Goal: Task Accomplishment & Management: Manage account settings

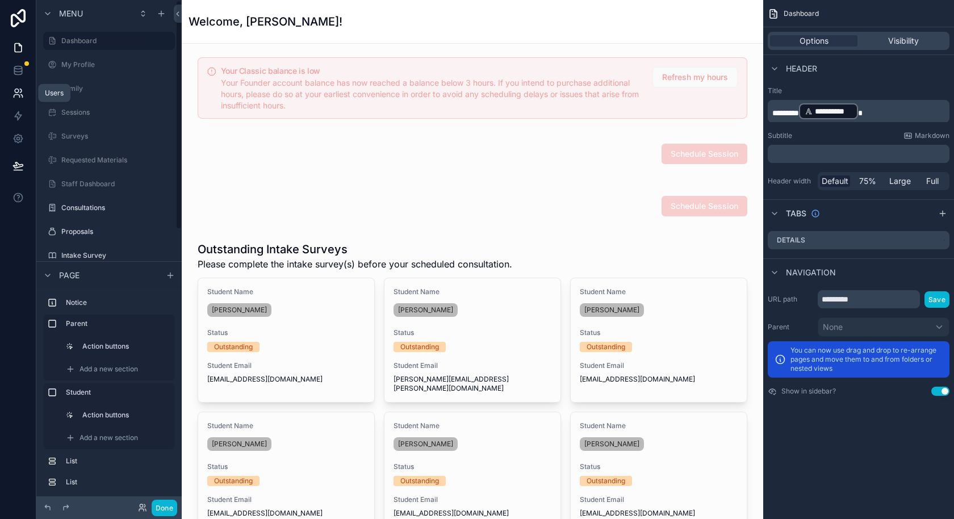
click at [23, 97] on icon at bounding box center [17, 92] width 11 height 11
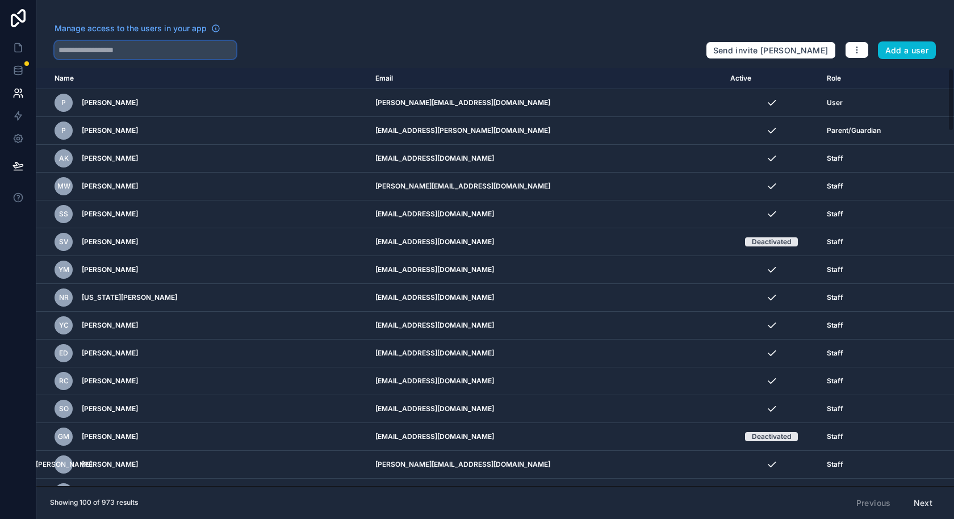
click at [176, 52] on input "text" at bounding box center [146, 50] width 182 height 18
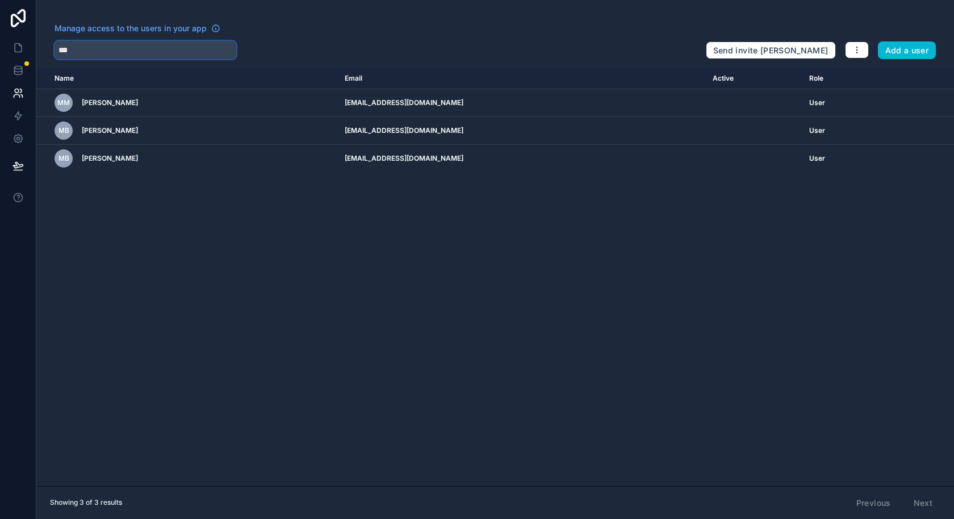
type input "***"
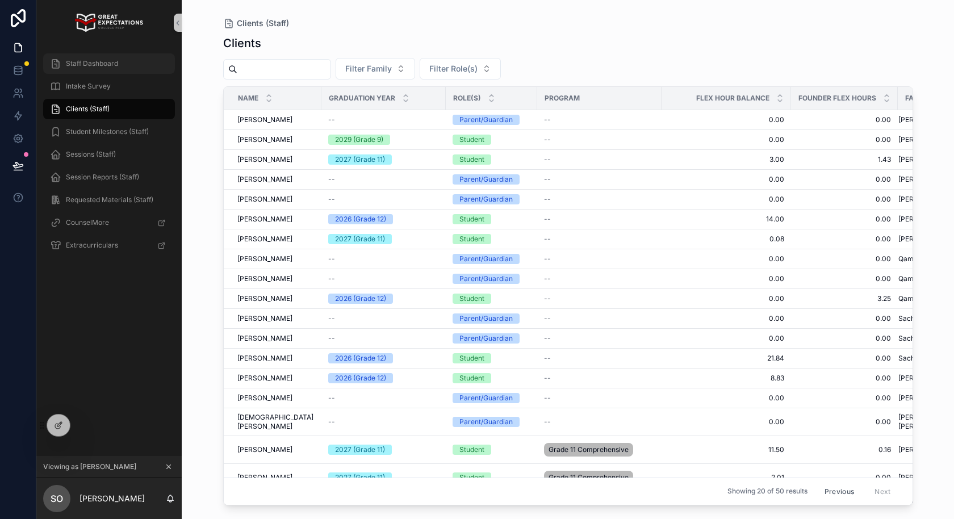
click at [142, 57] on div "Staff Dashboard" at bounding box center [109, 64] width 118 height 18
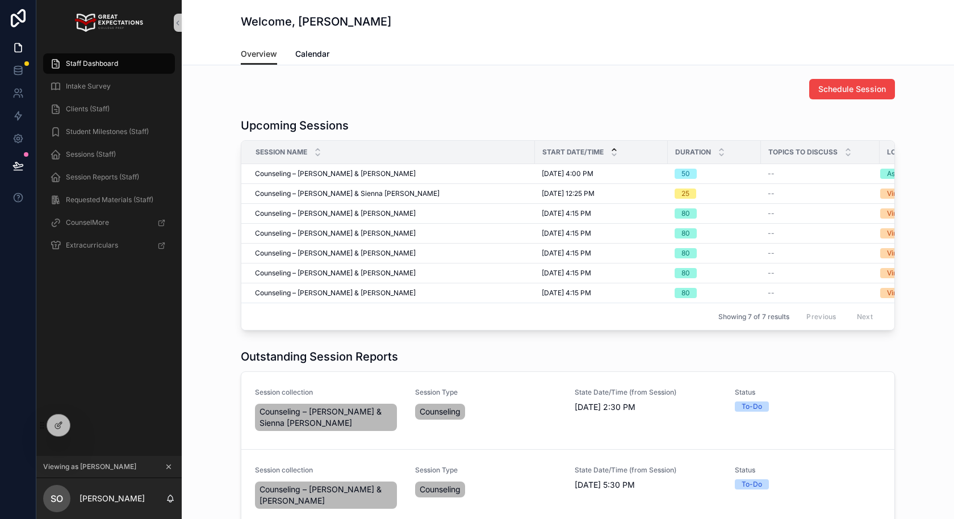
scroll to position [126, 0]
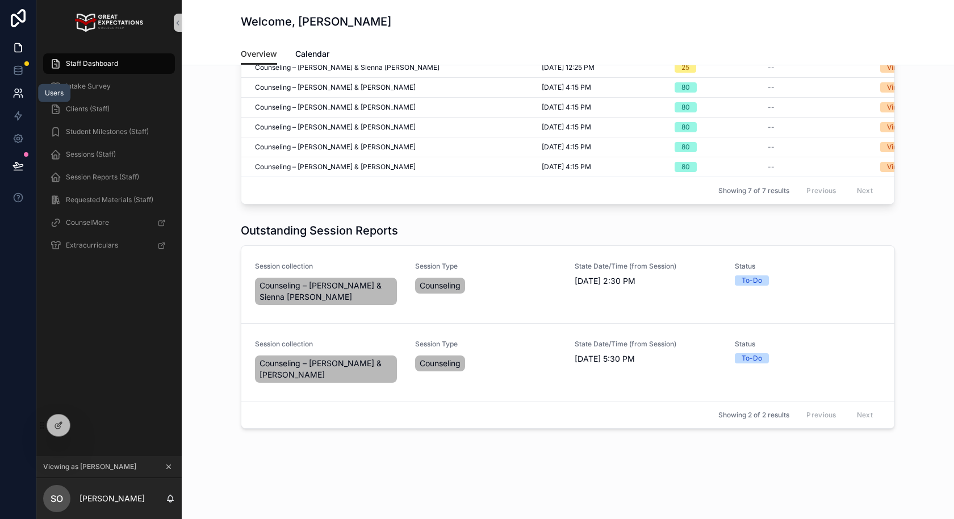
click at [15, 95] on icon at bounding box center [17, 96] width 6 height 3
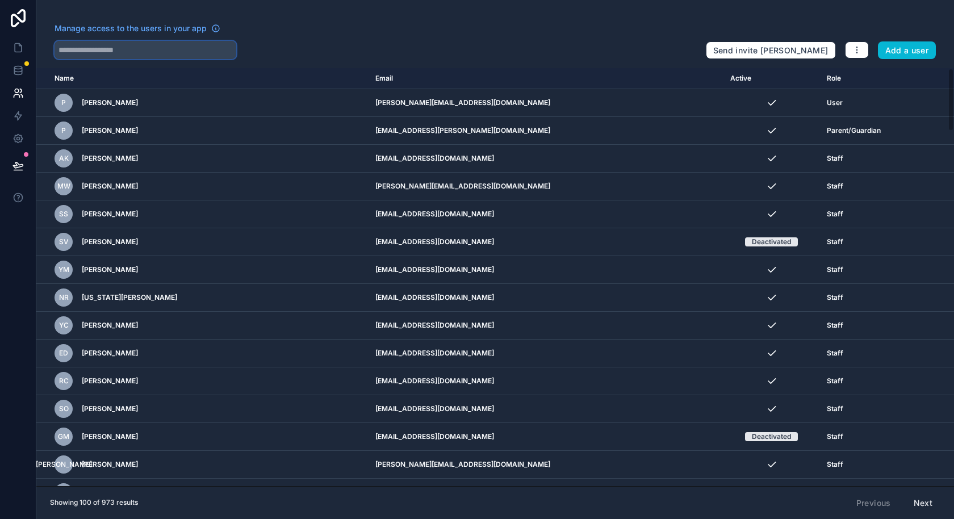
click at [164, 56] on input "text" at bounding box center [146, 50] width 182 height 18
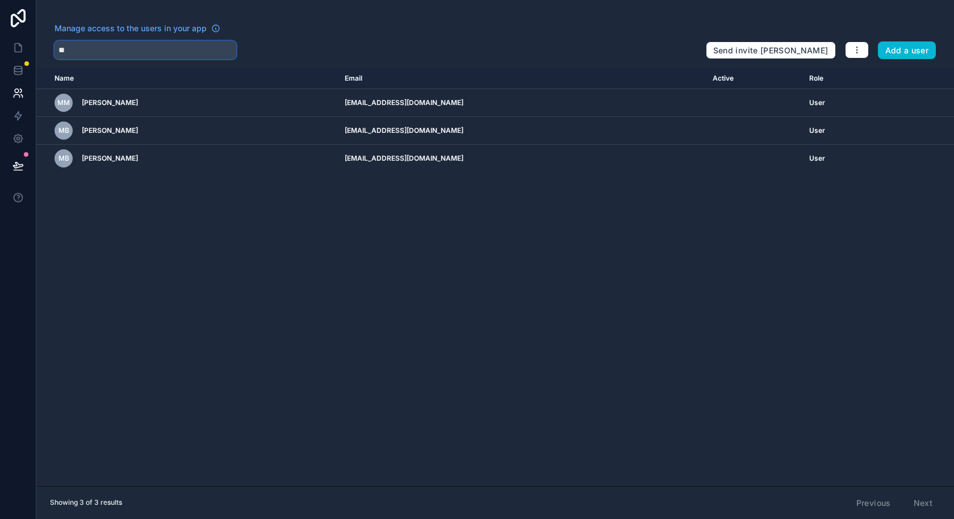
type input "*"
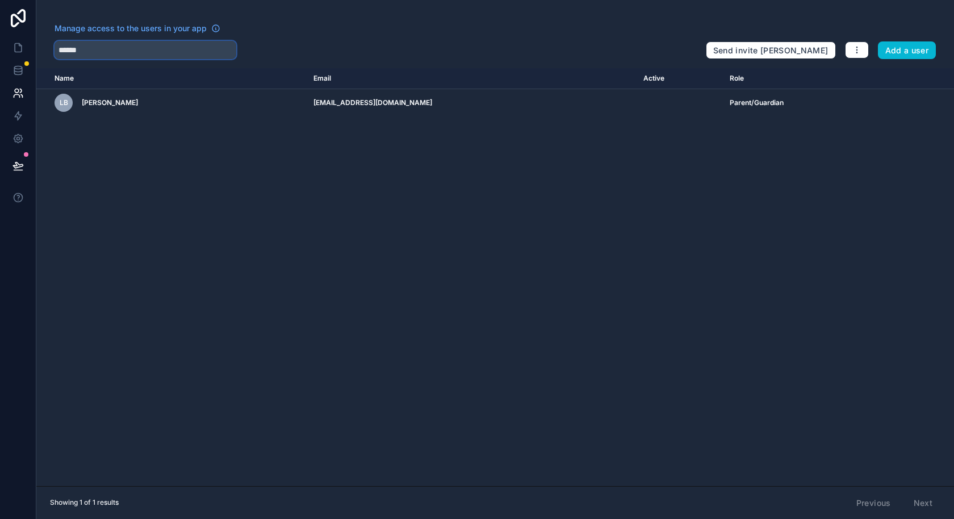
type input "******"
drag, startPoint x: 192, startPoint y: 55, endPoint x: 43, endPoint y: 45, distance: 149.1
click at [43, 45] on div "Manage access to the users in your app ****** Send invite reminders Add a user" at bounding box center [495, 41] width 918 height 36
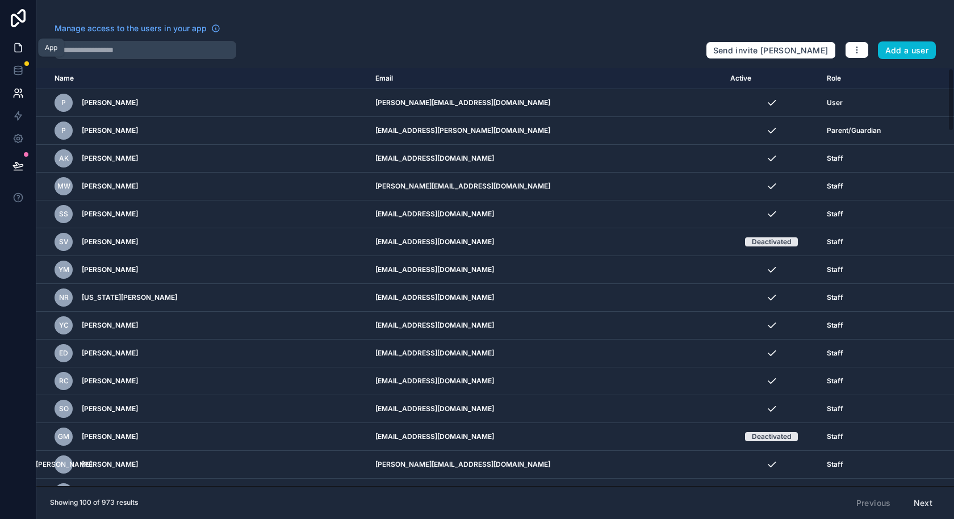
click at [28, 51] on link at bounding box center [18, 47] width 36 height 23
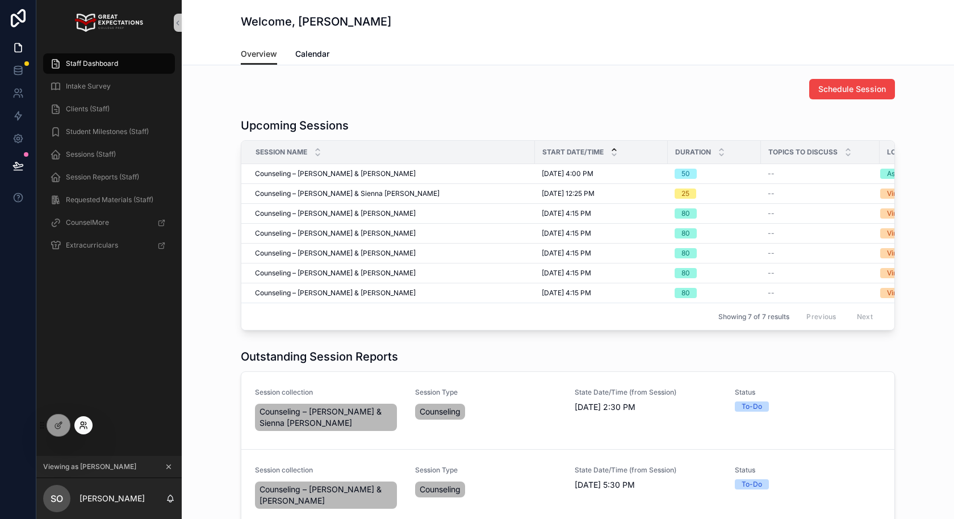
click at [83, 421] on icon at bounding box center [83, 425] width 9 height 9
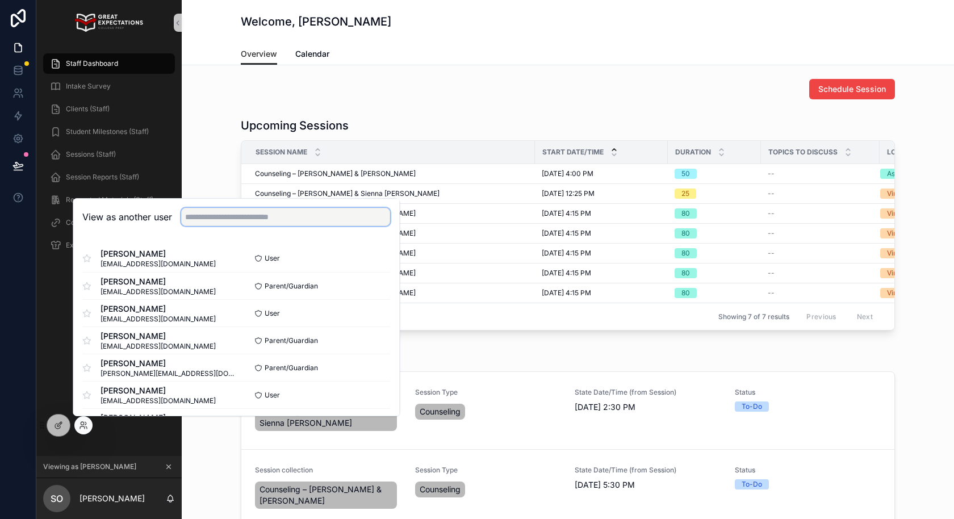
click at [272, 217] on input "text" at bounding box center [285, 217] width 209 height 18
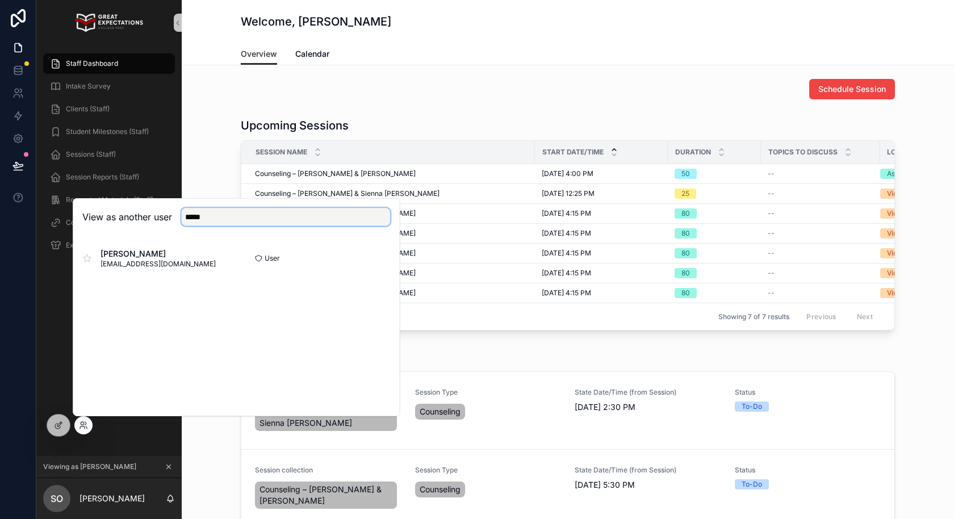
drag, startPoint x: 232, startPoint y: 222, endPoint x: 157, endPoint y: 215, distance: 75.2
click at [157, 215] on div "View as another user *****" at bounding box center [236, 217] width 308 height 18
type input "*****"
click at [378, 253] on button "Select" at bounding box center [376, 258] width 30 height 16
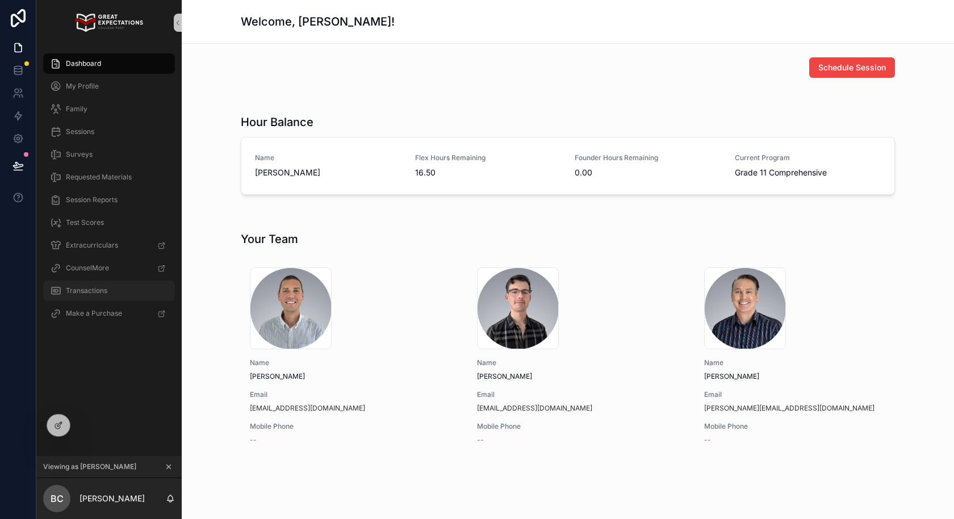
click at [100, 296] on div "Transactions" at bounding box center [109, 291] width 118 height 18
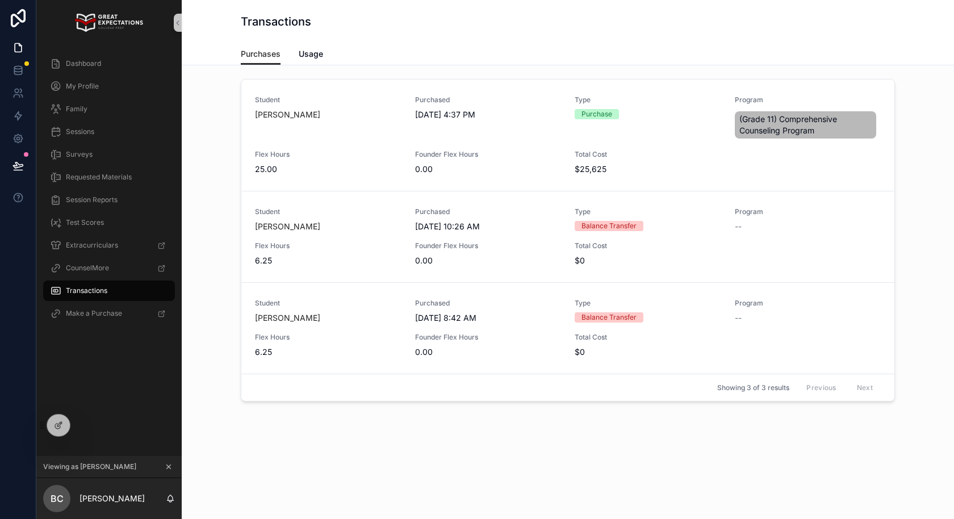
click at [333, 49] on div "Purchases Usage" at bounding box center [568, 54] width 654 height 22
click at [307, 55] on span "Usage" at bounding box center [311, 53] width 24 height 11
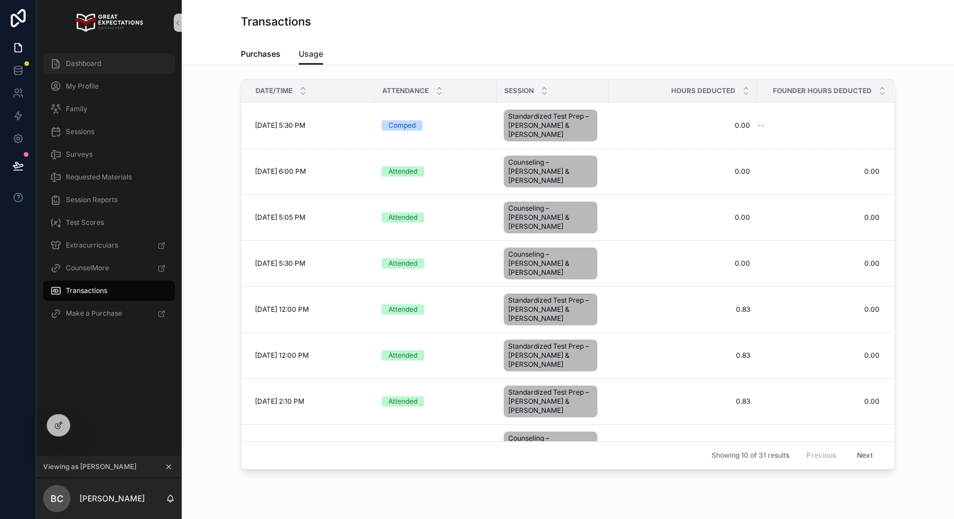
click at [90, 62] on span "Dashboard" at bounding box center [83, 63] width 35 height 9
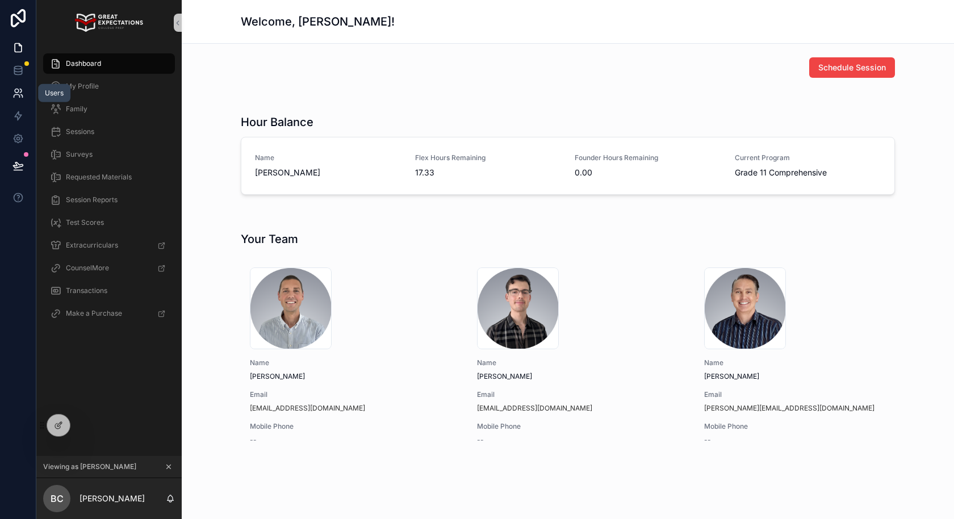
click at [20, 97] on icon at bounding box center [17, 92] width 11 height 11
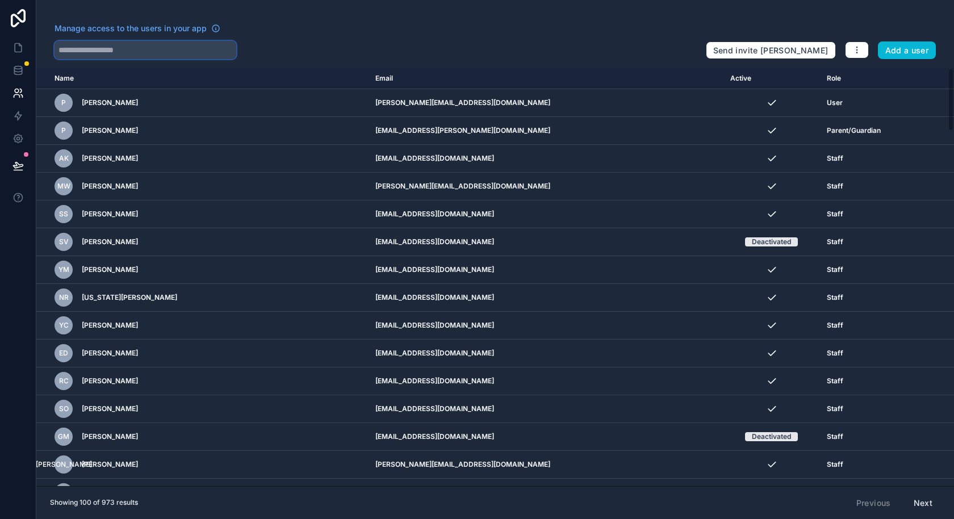
click at [170, 49] on input "text" at bounding box center [146, 50] width 182 height 18
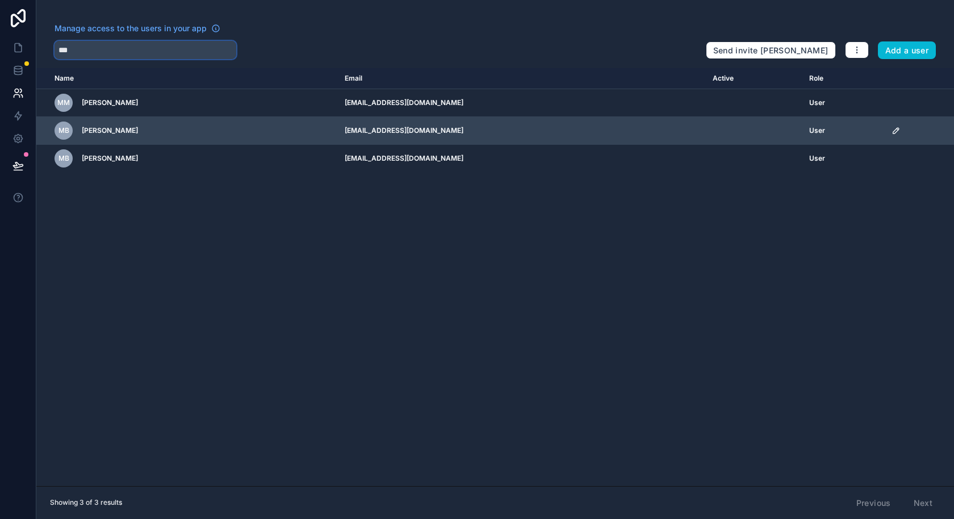
type input "***"
click at [893, 128] on icon "scrollable content" at bounding box center [896, 131] width 6 height 6
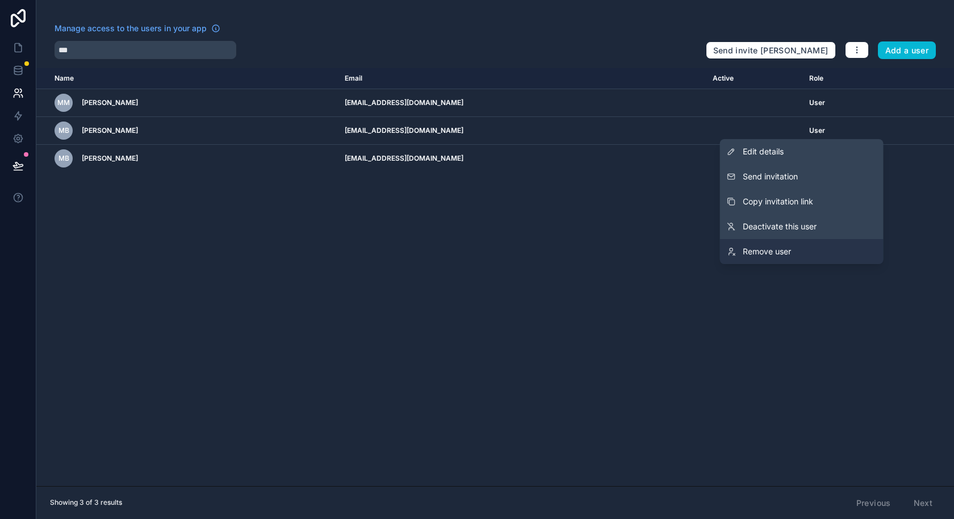
click at [792, 251] on link "Remove user" at bounding box center [802, 251] width 164 height 25
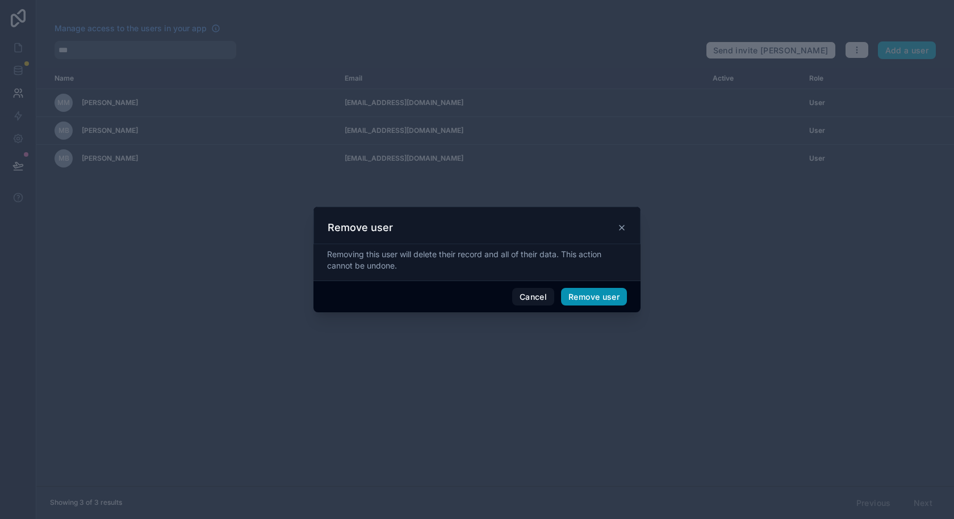
click at [602, 297] on button "Remove user" at bounding box center [594, 297] width 66 height 18
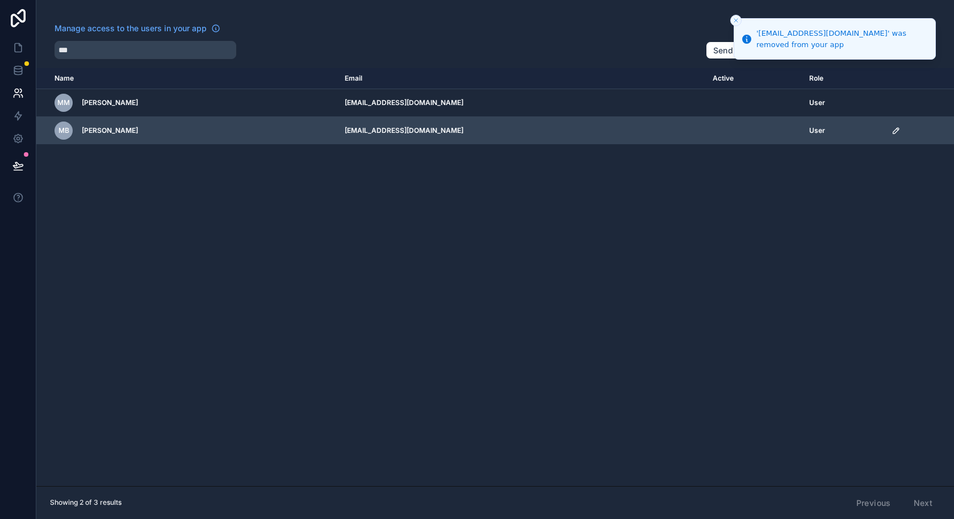
click at [892, 132] on icon "scrollable content" at bounding box center [896, 130] width 9 height 9
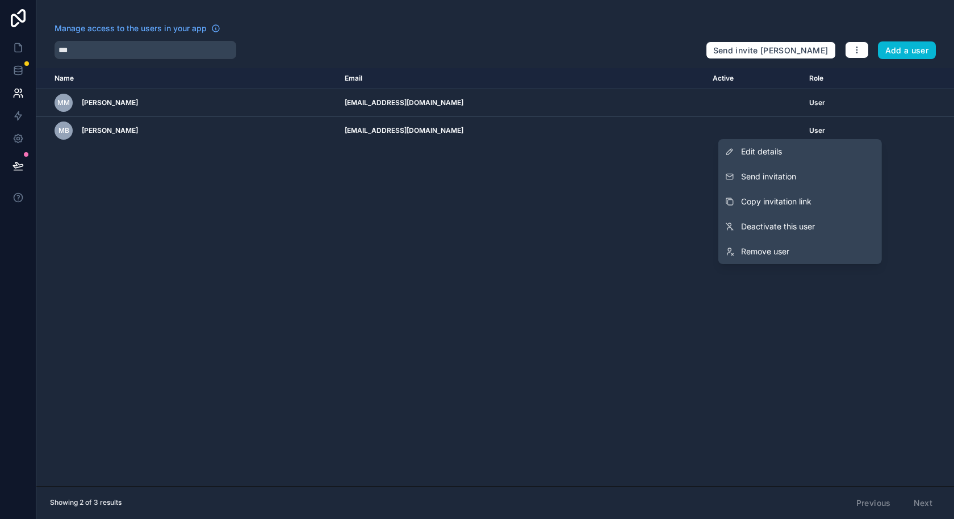
click at [512, 277] on div "Name Email Active Role userTable.email MM Mia Mozenter miamo07@icloud.com User …" at bounding box center [495, 277] width 918 height 418
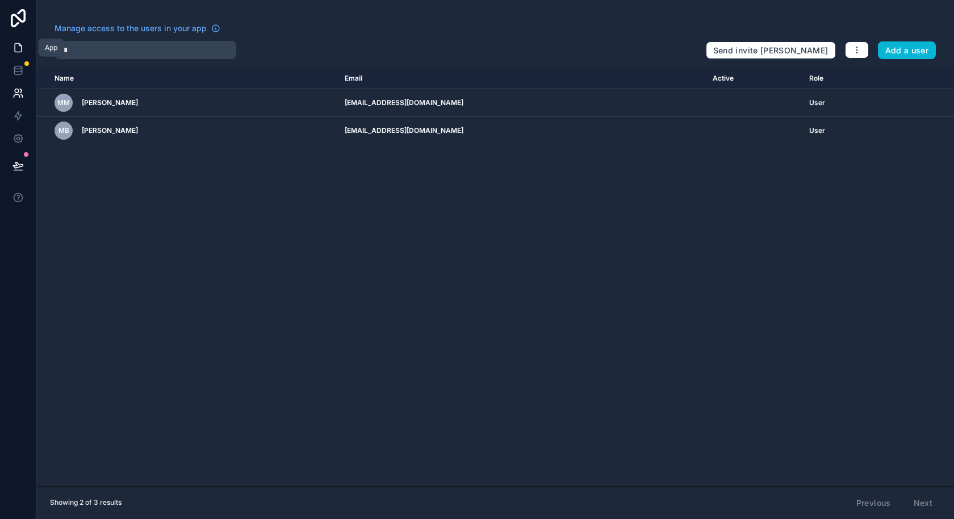
click at [20, 44] on icon at bounding box center [18, 48] width 7 height 9
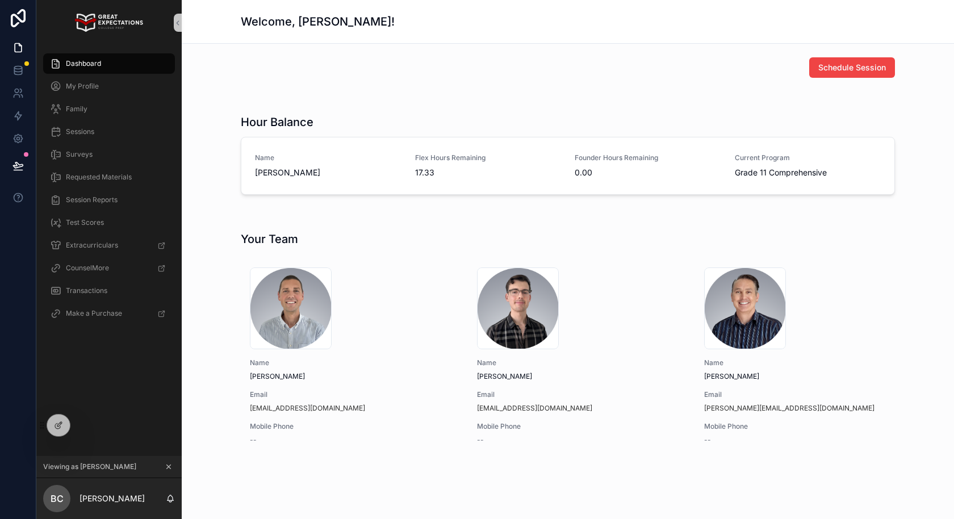
click at [95, 423] on div "Dashboard My Profile Family Sessions Surveys Requested Materials Session Report…" at bounding box center [108, 250] width 145 height 411
click at [85, 425] on icon at bounding box center [83, 425] width 9 height 9
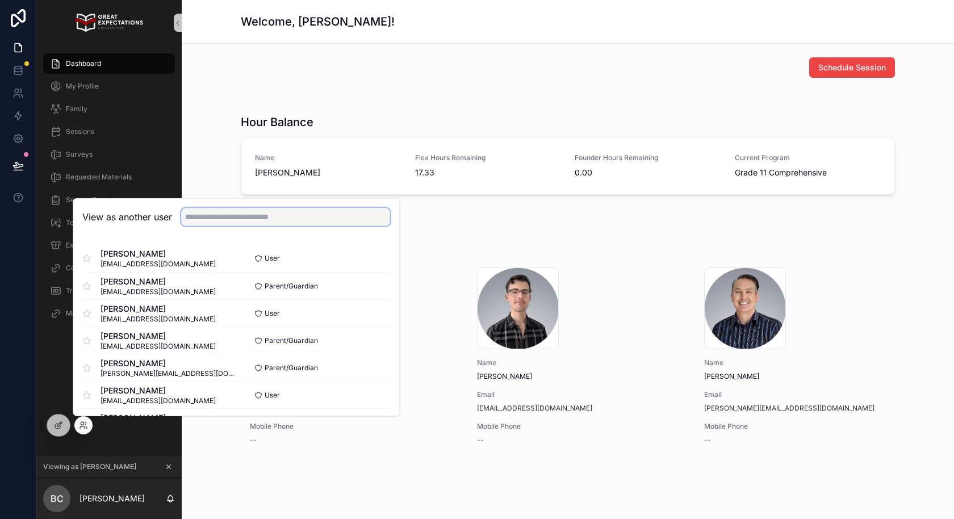
click at [279, 218] on input "text" at bounding box center [285, 217] width 209 height 18
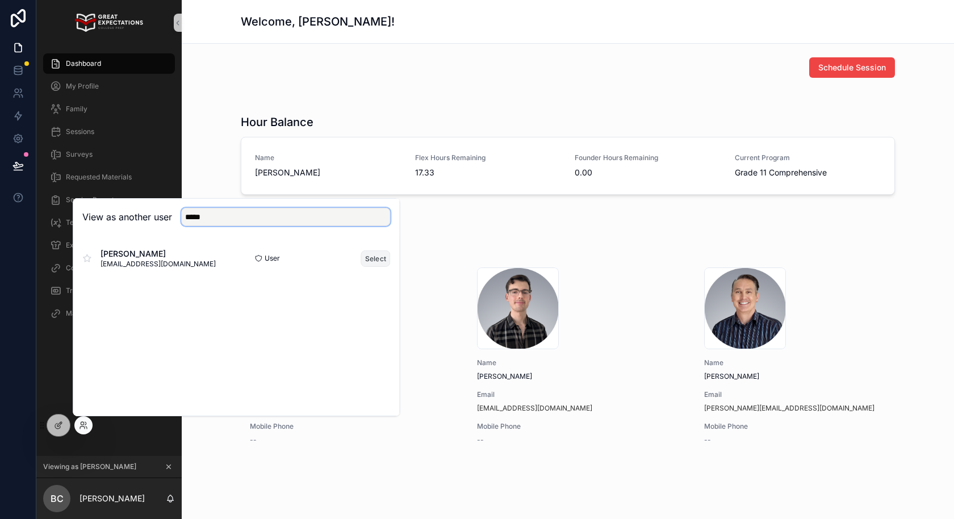
type input "*****"
click at [368, 253] on button "Select" at bounding box center [376, 258] width 30 height 16
